Goal: Check status: Check status

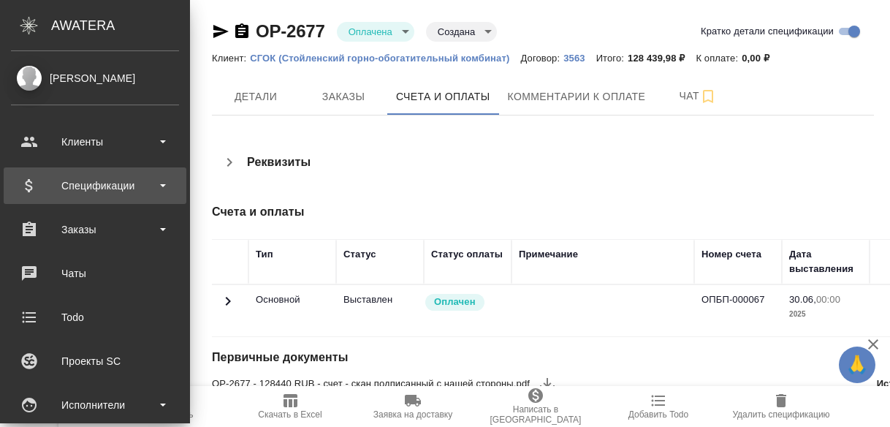
click at [160, 186] on b at bounding box center [163, 185] width 6 height 3
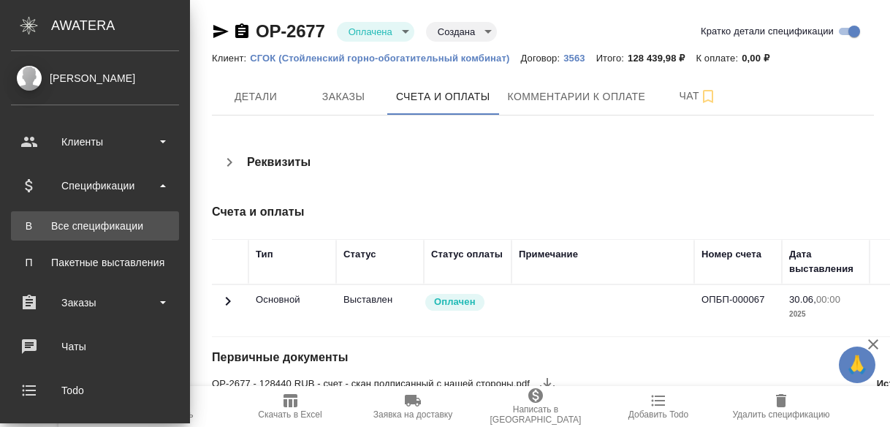
click at [152, 226] on div "Все спецификации" at bounding box center [94, 225] width 153 height 15
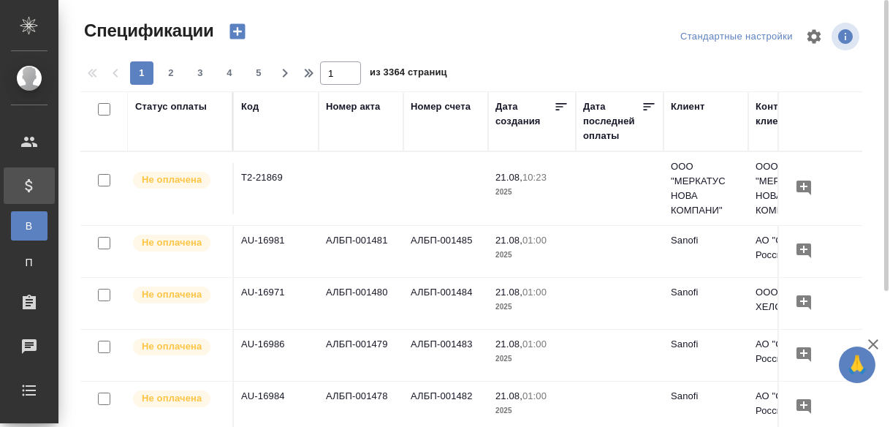
click at [251, 110] on div "Код" at bounding box center [250, 106] width 18 height 15
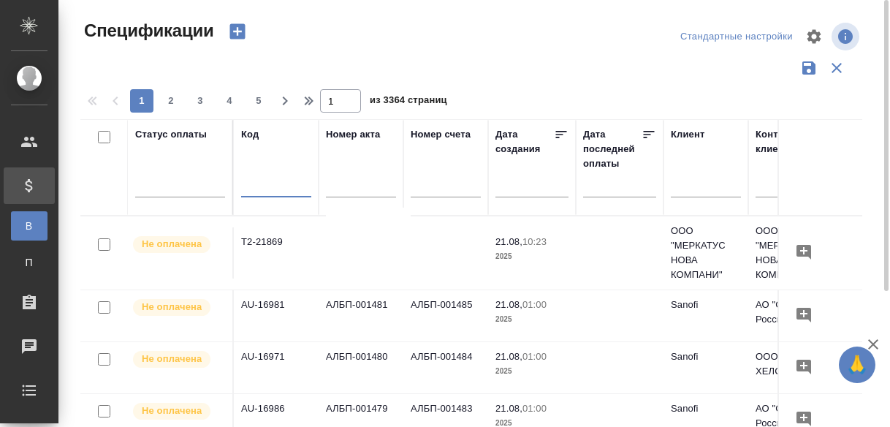
click at [256, 191] on input "text" at bounding box center [276, 187] width 70 height 18
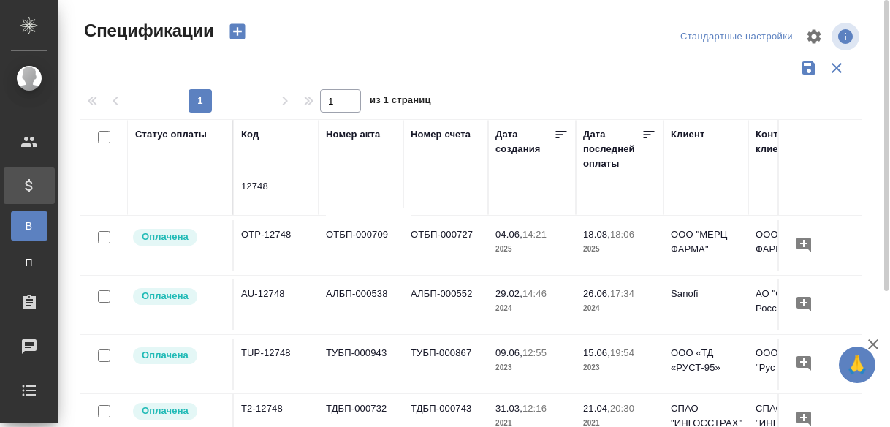
click at [277, 226] on td "OTP-12748" at bounding box center [276, 245] width 85 height 51
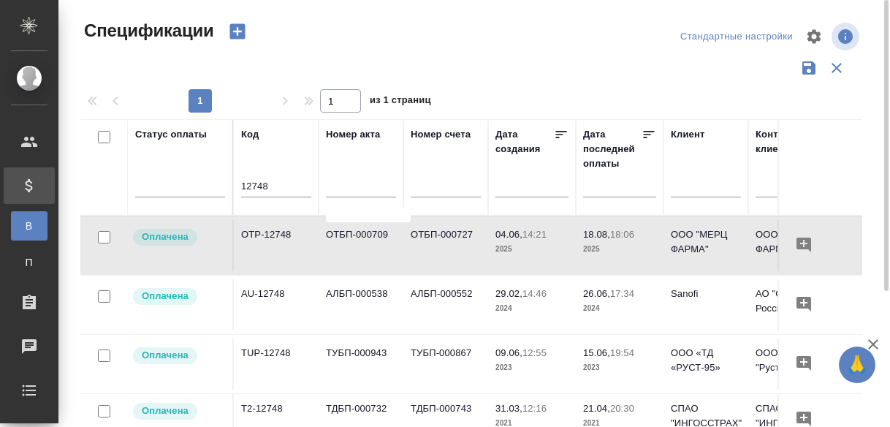
click at [275, 233] on td "OTP-12748" at bounding box center [276, 245] width 85 height 51
click at [263, 186] on input "12748" at bounding box center [276, 187] width 70 height 18
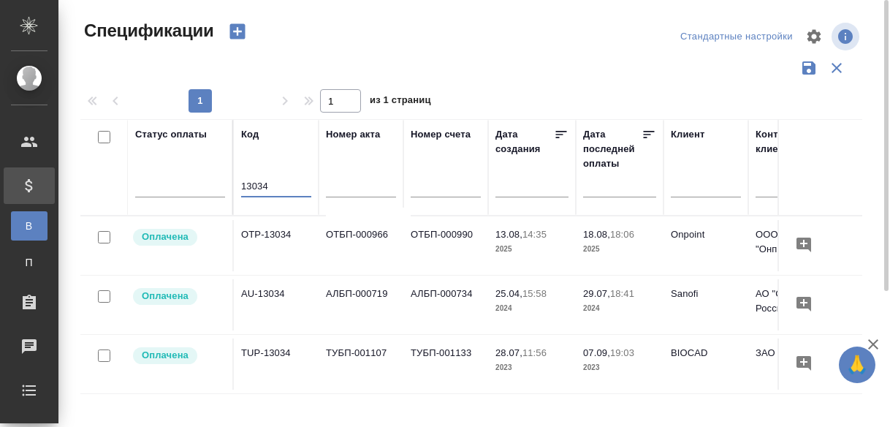
type input "13034"
click at [279, 232] on td "OTP-13034" at bounding box center [276, 245] width 85 height 51
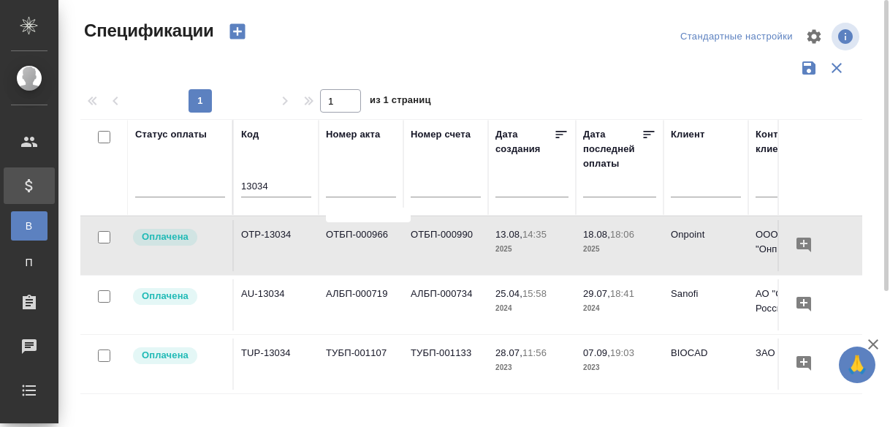
click at [279, 232] on td "OTP-13034" at bounding box center [276, 245] width 85 height 51
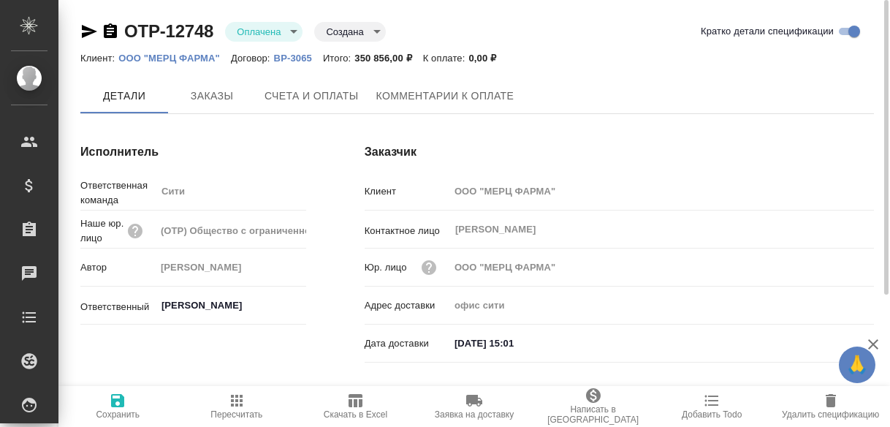
type input "Лямина Надежда"
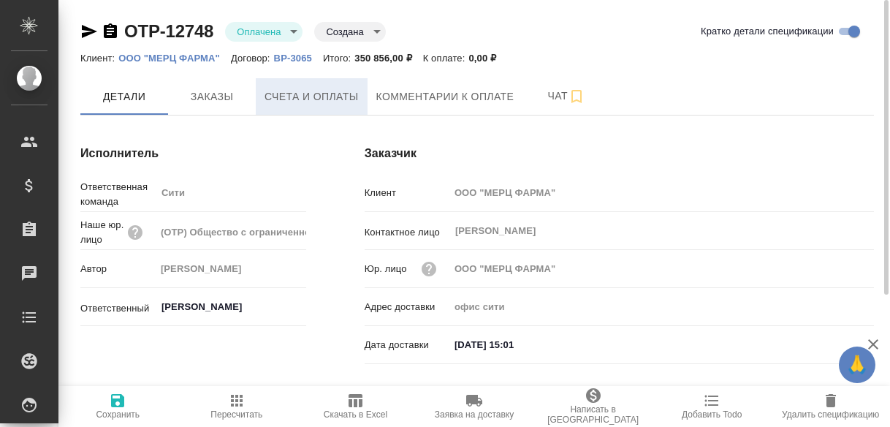
click at [297, 96] on span "Счета и оплаты" at bounding box center [311, 97] width 94 height 18
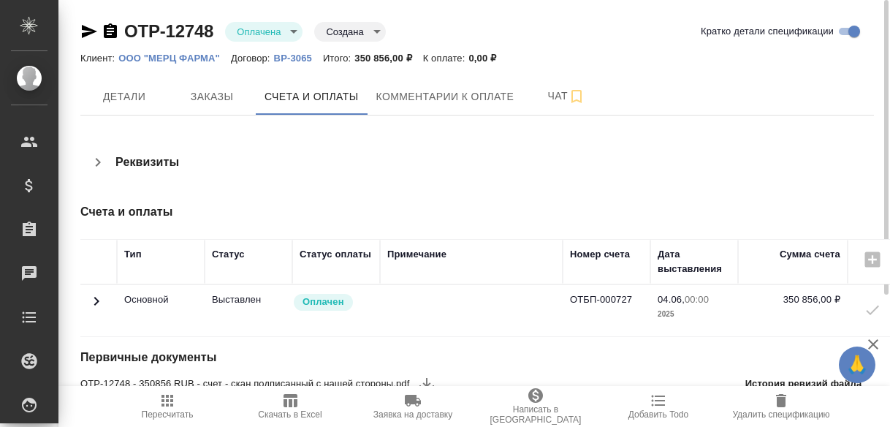
scroll to position [45, 0]
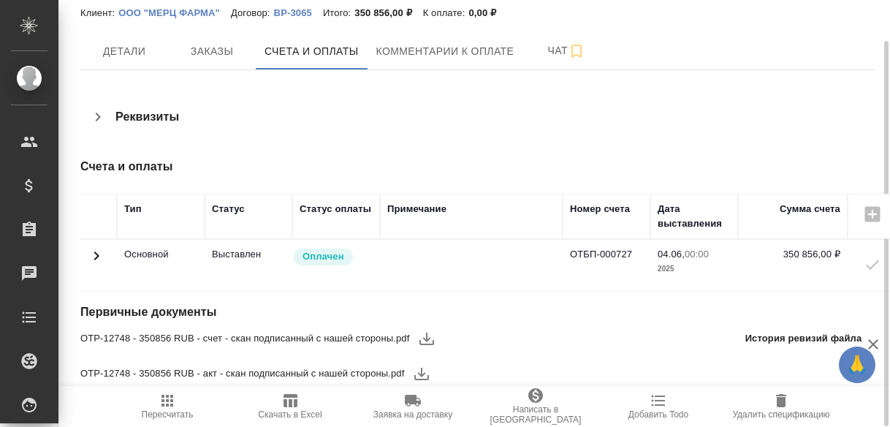
click at [95, 253] on icon at bounding box center [97, 256] width 18 height 18
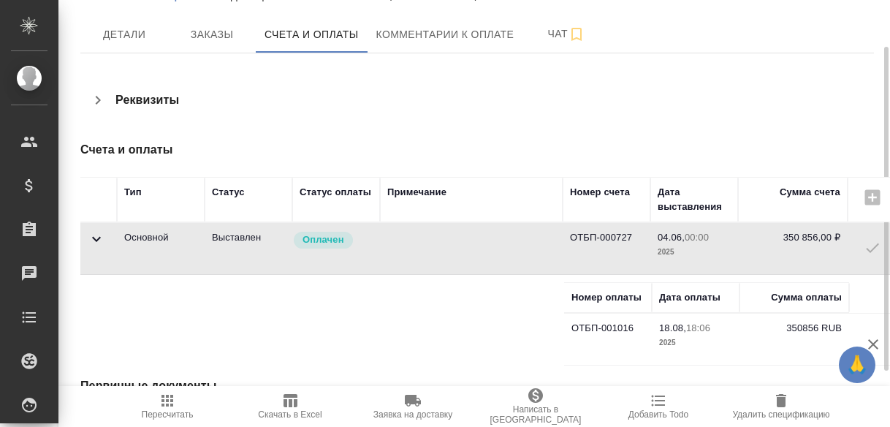
scroll to position [0, 0]
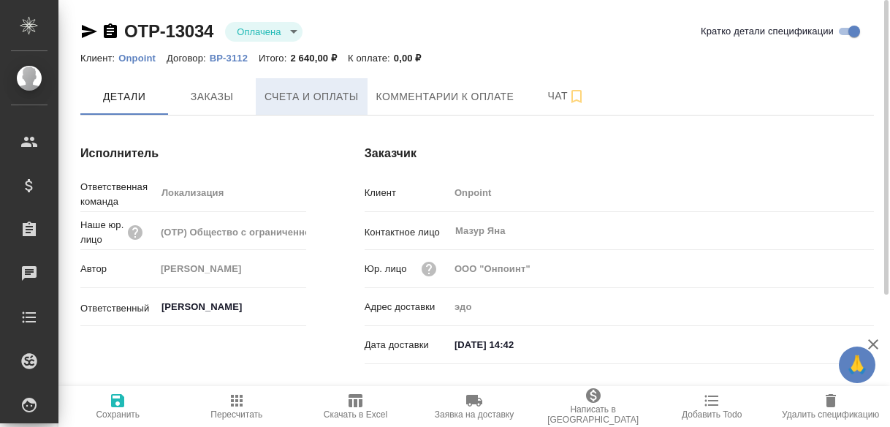
click at [291, 105] on button "Счета и оплаты" at bounding box center [312, 96] width 112 height 37
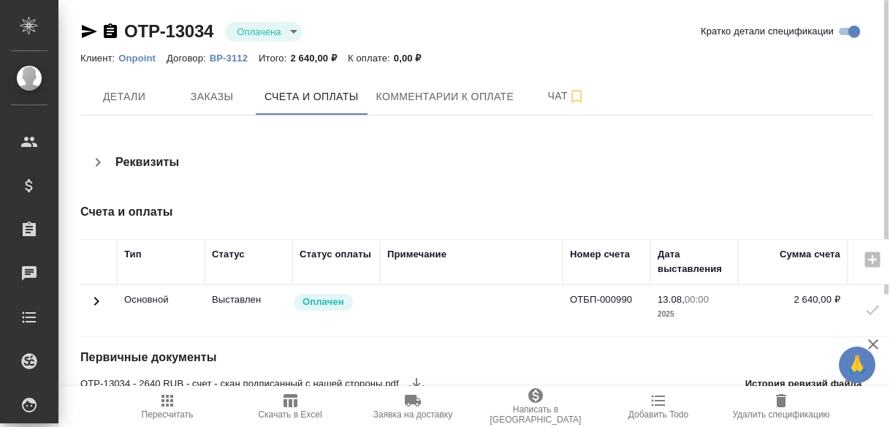
click at [99, 302] on icon at bounding box center [97, 301] width 18 height 18
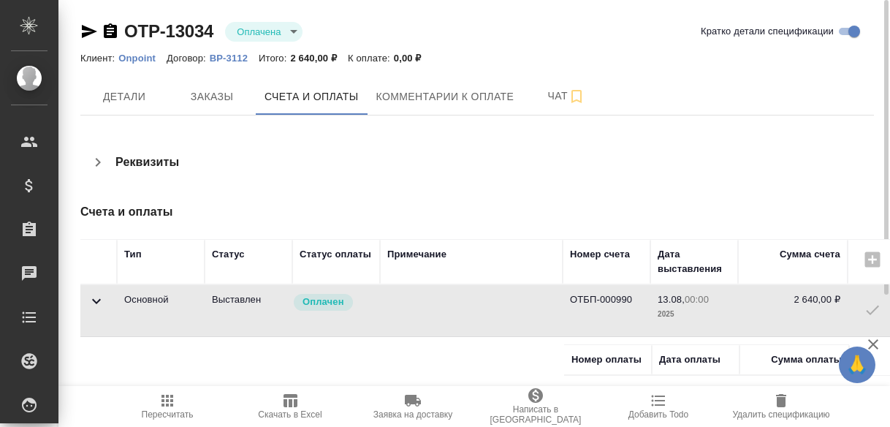
scroll to position [135, 0]
